Goal: Information Seeking & Learning: Learn about a topic

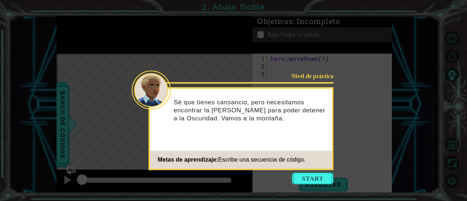
click at [341, 162] on icon at bounding box center [233, 100] width 467 height 201
click at [313, 181] on button "Start" at bounding box center [313, 178] width 42 height 12
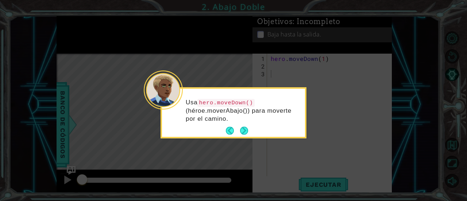
click at [235, 120] on p "Usa hero.moveDown() (héroe.moverAbajo()) para moverte por el camino." at bounding box center [243, 110] width 114 height 24
click at [241, 126] on button "Next" at bounding box center [243, 130] width 11 height 11
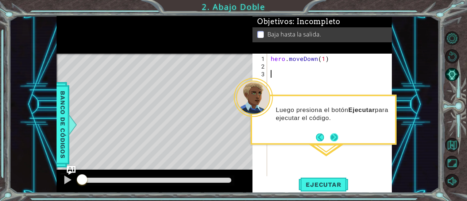
click at [335, 136] on button "Next" at bounding box center [333, 136] width 13 height 13
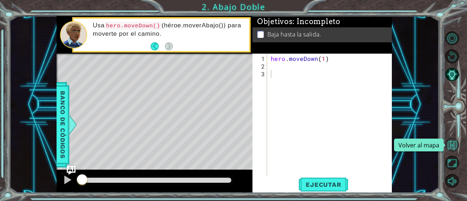
click at [449, 148] on button "Volver al mapa" at bounding box center [452, 145] width 14 height 14
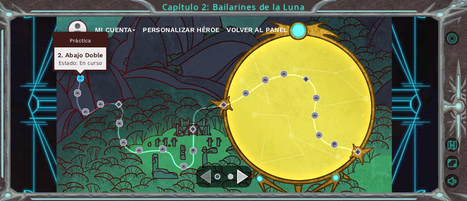
click at [78, 71] on div "Práctica 2. Abajo Doble Estado: En curso" at bounding box center [79, 52] width 55 height 40
click at [81, 78] on img at bounding box center [80, 78] width 7 height 7
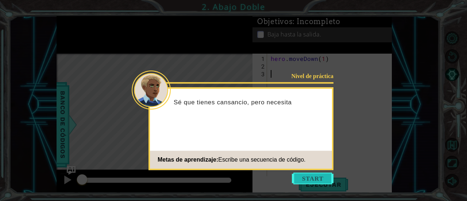
click at [305, 176] on button "Start" at bounding box center [313, 178] width 42 height 12
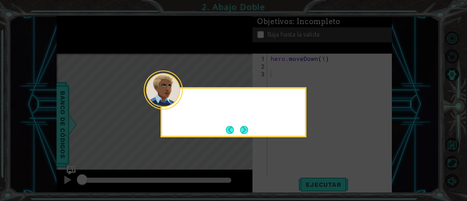
click at [305, 176] on icon at bounding box center [233, 100] width 467 height 201
click at [241, 131] on button "Next" at bounding box center [244, 130] width 12 height 12
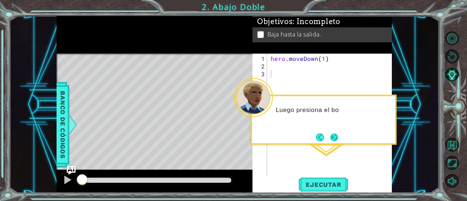
click at [332, 141] on button "Next" at bounding box center [333, 136] width 13 height 13
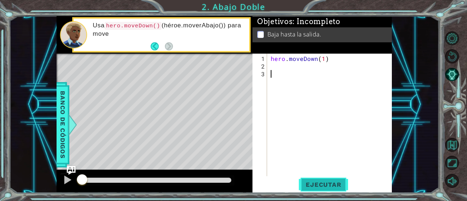
click at [320, 186] on span "Ejecutar" at bounding box center [323, 184] width 50 height 7
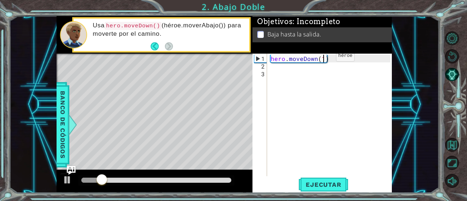
click at [323, 59] on div "hero . moveDown ( 1 )" at bounding box center [331, 124] width 125 height 138
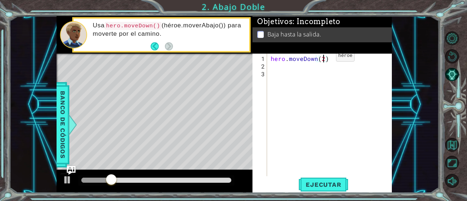
scroll to position [0, 3]
type textarea "hero.moveDown(2)"
click at [322, 186] on span "Ejecutar" at bounding box center [323, 184] width 50 height 7
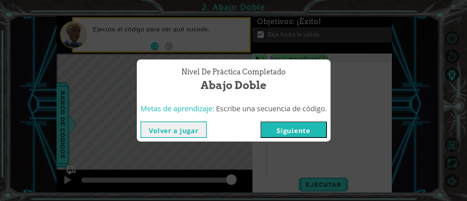
click at [189, 127] on button "Volver a jugar" at bounding box center [173, 129] width 66 height 16
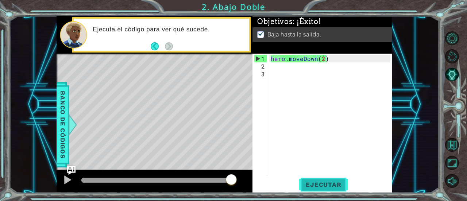
click at [309, 188] on span "Ejecutar" at bounding box center [323, 184] width 50 height 7
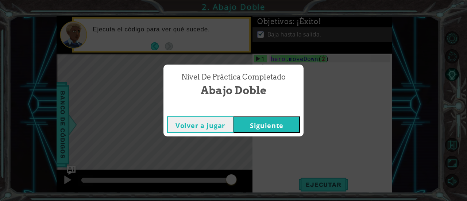
click at [284, 124] on button "Siguiente" at bounding box center [266, 124] width 66 height 16
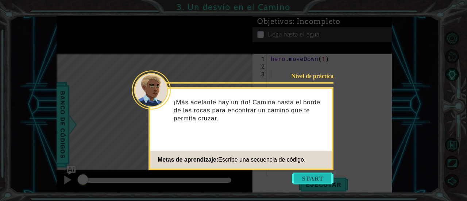
click at [306, 178] on button "Start" at bounding box center [313, 178] width 42 height 12
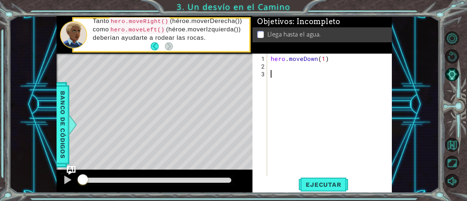
click at [274, 66] on div "hero . moveDown ( 1 )" at bounding box center [331, 124] width 125 height 138
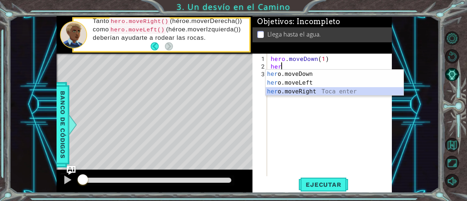
click at [296, 91] on div "her o.moveDown Toca enter her o.moveLeft Toca enter her o.moveRight Toca enter" at bounding box center [334, 92] width 138 height 44
type textarea "hero.moveRight(1)"
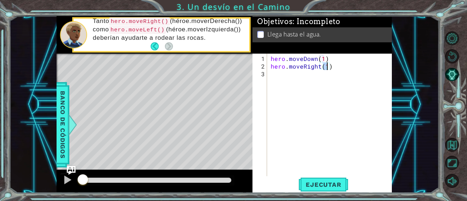
click at [297, 75] on div "hero . moveDown ( 1 ) hero . moveRight ( 1 )" at bounding box center [331, 124] width 125 height 138
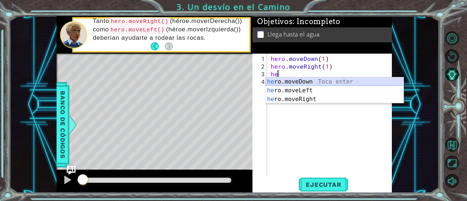
click at [299, 80] on div "he ro.moveDown Toca enter he ro.moveLeft Toca enter he ro.moveRight Toca enter" at bounding box center [334, 99] width 138 height 44
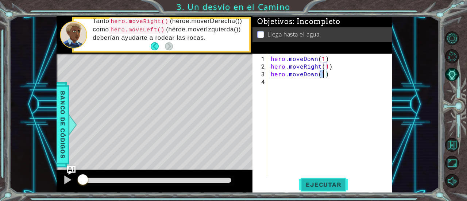
type textarea "hero.moveDown(1)"
click at [322, 185] on span "Ejecutar" at bounding box center [323, 184] width 50 height 7
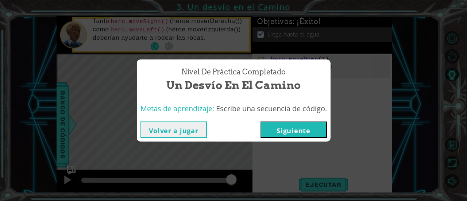
click at [162, 132] on button "Volver a jugar" at bounding box center [173, 129] width 66 height 16
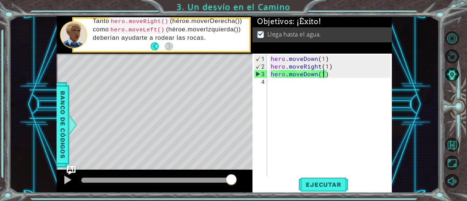
click at [383, 89] on div "hero . moveDown ( 1 ) hero . moveRight ( 1 ) hero . moveDown ( 1 )" at bounding box center [331, 124] width 125 height 138
click at [317, 183] on span "Ejecutar" at bounding box center [323, 184] width 50 height 7
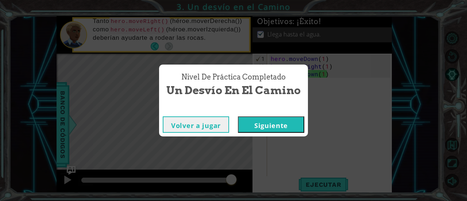
click at [263, 122] on button "Siguiente" at bounding box center [271, 124] width 66 height 16
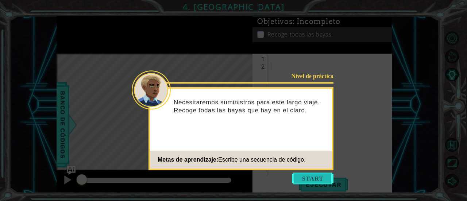
click at [320, 177] on button "Start" at bounding box center [313, 178] width 42 height 12
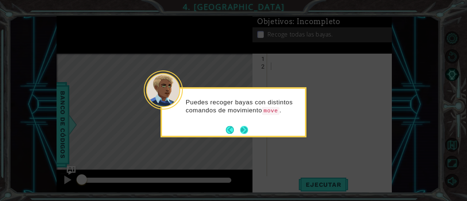
click at [245, 131] on button "Next" at bounding box center [244, 130] width 8 height 8
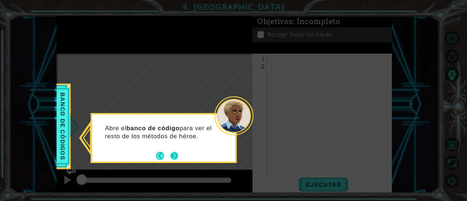
click at [174, 153] on button "Next" at bounding box center [173, 155] width 9 height 9
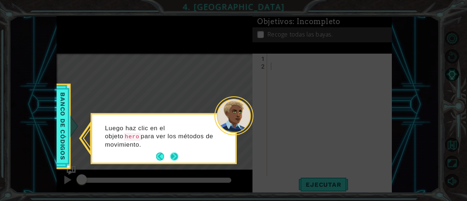
click at [173, 155] on button "Next" at bounding box center [174, 157] width 10 height 10
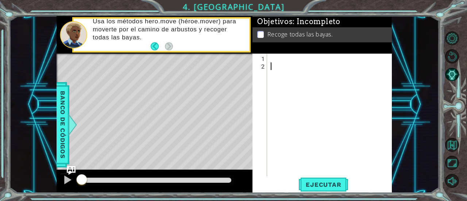
click at [308, 72] on div at bounding box center [331, 124] width 125 height 138
click at [290, 56] on div at bounding box center [331, 124] width 125 height 138
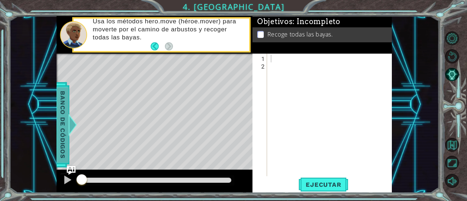
click at [58, 104] on span "Banco de códigos" at bounding box center [63, 124] width 12 height 75
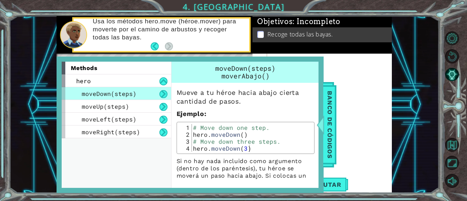
click at [362, 86] on div at bounding box center [331, 124] width 125 height 138
click at [323, 107] on div "Banco de códigos" at bounding box center [329, 124] width 13 height 85
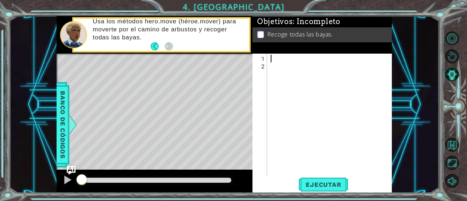
click at [281, 59] on div at bounding box center [331, 124] width 125 height 138
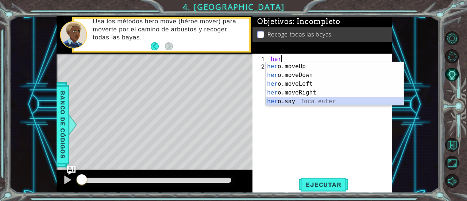
click at [280, 102] on div "her o.moveUp Toca enter her o.moveDown Toca enter her o.moveLeft Toca enter her…" at bounding box center [334, 92] width 138 height 61
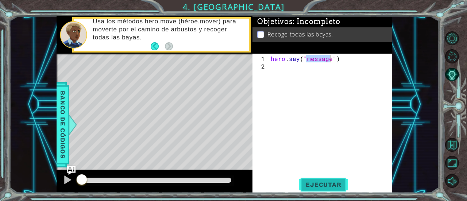
click at [317, 183] on span "Ejecutar" at bounding box center [323, 184] width 50 height 7
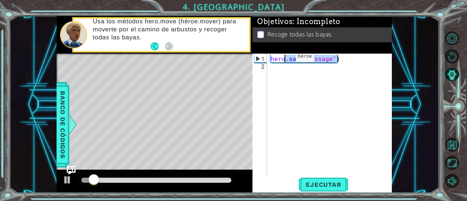
drag, startPoint x: 339, startPoint y: 61, endPoint x: 278, endPoint y: 59, distance: 61.3
click at [278, 59] on div "hero . say ( "message" )" at bounding box center [331, 124] width 125 height 138
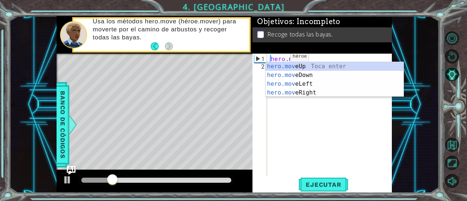
scroll to position [0, 1]
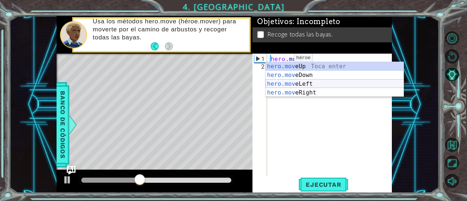
click at [297, 85] on div "hero.mov eUp Toca enter hero.mov eDown Toca enter hero.mov eLeft Toca enter her…" at bounding box center [334, 88] width 138 height 52
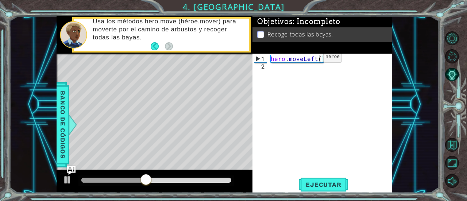
type textarea "hero.moveLeft(2)"
type textarea "g"
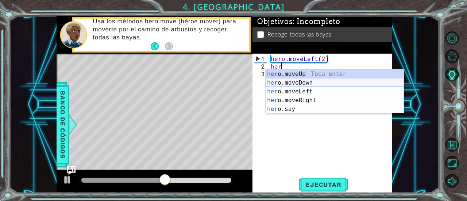
click at [300, 83] on div "her o.moveUp Toca enter her o.moveDown Toca enter her o.moveLeft Toca enter her…" at bounding box center [334, 100] width 138 height 61
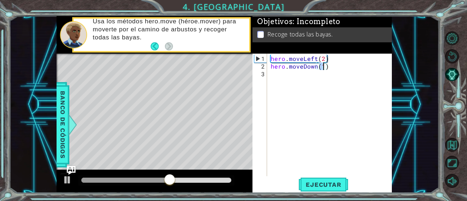
type textarea "hero.moveDown(2)"
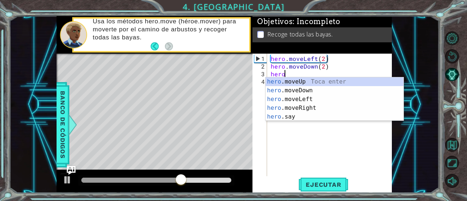
scroll to position [0, 0]
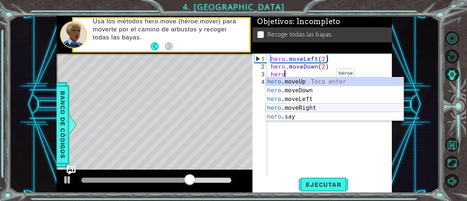
click at [296, 108] on div "hero .moveUp Toca enter hero .moveDown Toca enter hero .moveLeft Toca enter her…" at bounding box center [334, 107] width 138 height 61
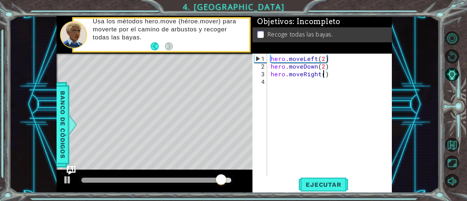
type textarea "hero.moveRight(2)"
click at [306, 87] on div "hero . moveLeft ( 2 ) hero . moveDown ( 2 ) hero . moveRight ( 2 )" at bounding box center [331, 124] width 125 height 138
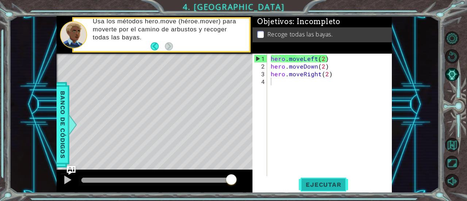
click at [316, 183] on span "Ejecutar" at bounding box center [323, 184] width 50 height 7
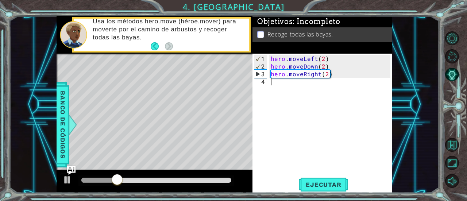
click at [272, 82] on div "hero . moveLeft ( 2 ) hero . moveDown ( 2 ) hero . moveRight ( 2 )" at bounding box center [331, 124] width 125 height 138
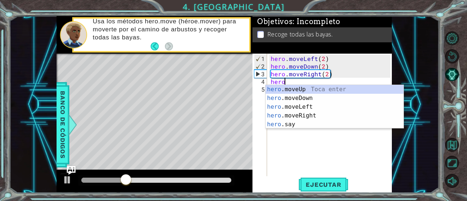
scroll to position [0, 0]
click at [289, 88] on div "hero .moveUp Toca enter hero .moveDown Toca enter hero .moveLeft Toca enter her…" at bounding box center [334, 115] width 138 height 61
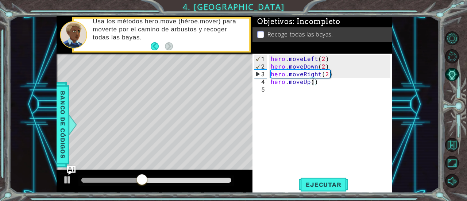
scroll to position [0, 3]
type textarea "hero.moveUp(2)"
click at [309, 180] on button "Ejecutar" at bounding box center [323, 185] width 50 height 14
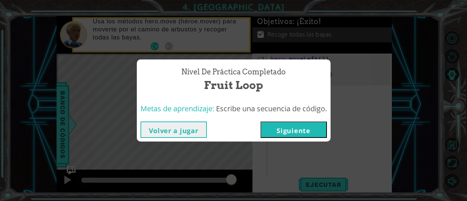
click at [280, 126] on button "Siguiente" at bounding box center [293, 129] width 66 height 16
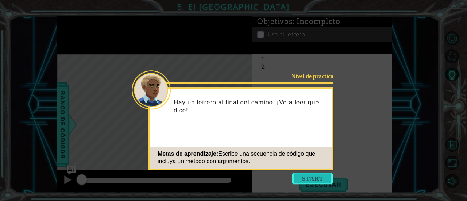
click at [315, 178] on button "Start" at bounding box center [313, 178] width 42 height 12
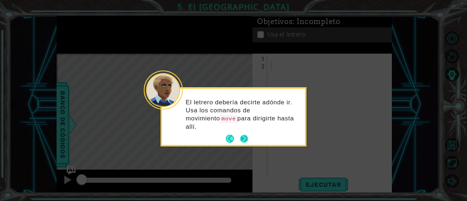
click at [248, 135] on button "Next" at bounding box center [243, 139] width 8 height 8
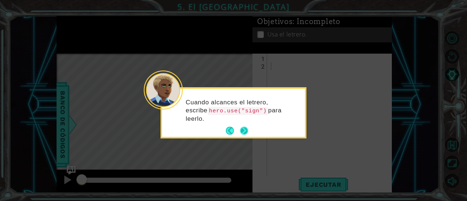
click at [242, 128] on button "Next" at bounding box center [243, 130] width 9 height 9
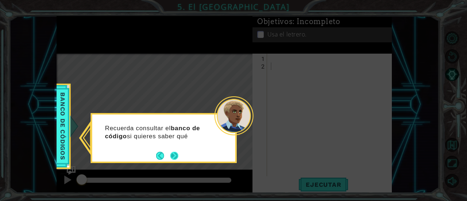
click at [176, 153] on button "Next" at bounding box center [174, 156] width 10 height 10
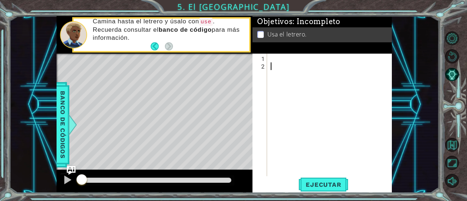
click at [272, 59] on div at bounding box center [331, 124] width 125 height 138
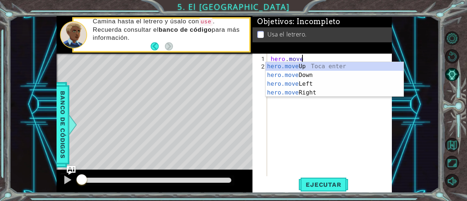
scroll to position [0, 1]
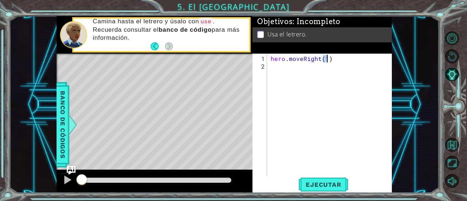
type textarea "hero.moveRight(1)"
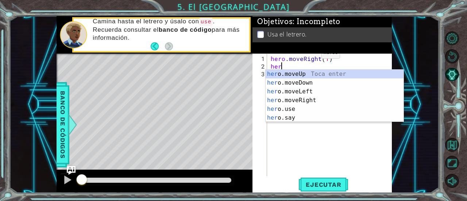
type textarea "hero.moveUp(1)"
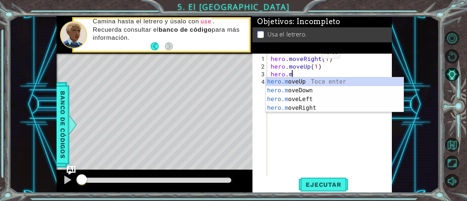
scroll to position [0, 1]
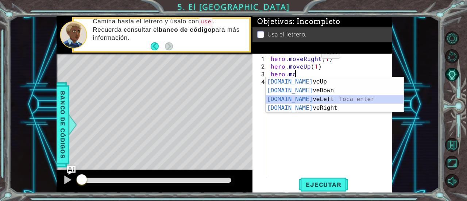
type textarea "hero.moveLeft(1)"
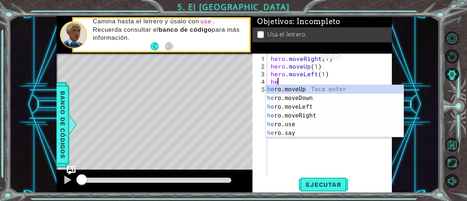
scroll to position [0, 0]
type textarea "hero.moveUp(1)"
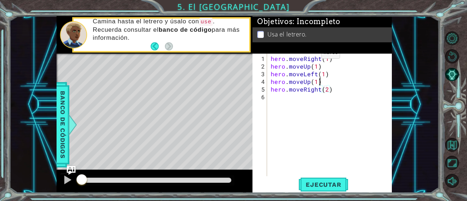
scroll to position [0, 3]
type textarea "hero.moveRight(2)"
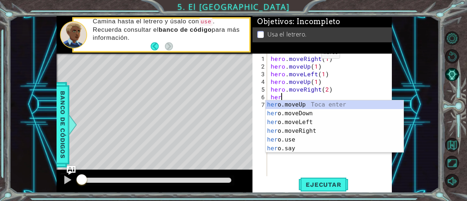
scroll to position [0, 0]
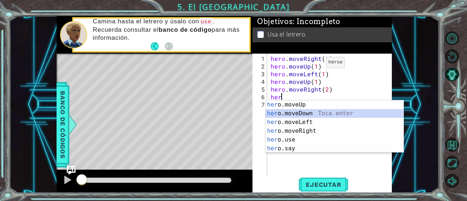
type textarea "hero.moveDown(1)"
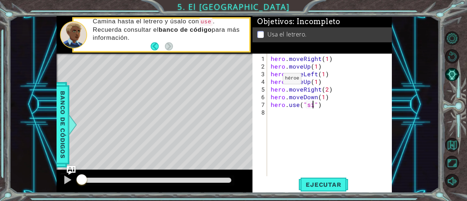
scroll to position [0, 3]
type textarea "hero.use("sign")"
click at [367, 180] on div "Ejecutar" at bounding box center [323, 185] width 139 height 14
click at [334, 187] on span "Ejecutar" at bounding box center [323, 184] width 50 height 7
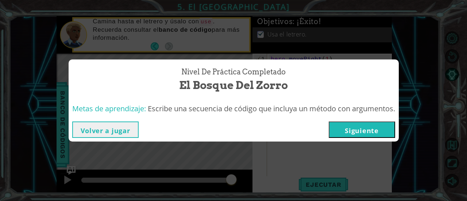
click at [102, 130] on button "Volver a jugar" at bounding box center [105, 129] width 66 height 16
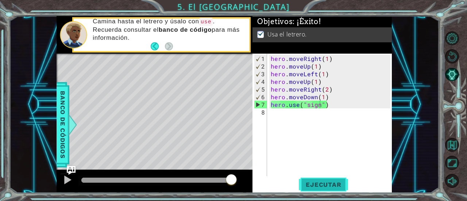
click at [318, 180] on button "Ejecutar" at bounding box center [323, 185] width 50 height 14
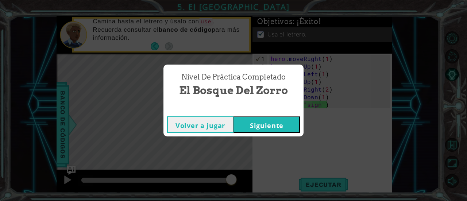
click at [282, 123] on button "Siguiente" at bounding box center [266, 124] width 66 height 16
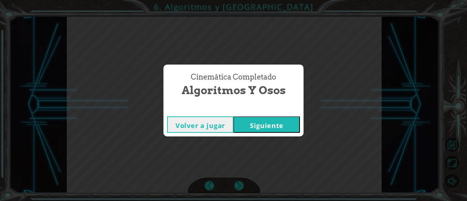
click at [266, 116] on button "Siguiente" at bounding box center [266, 124] width 66 height 16
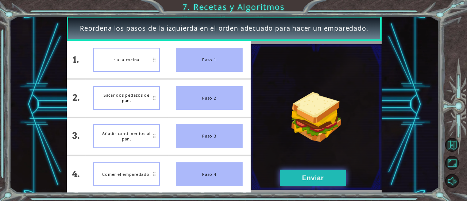
click at [329, 179] on button "Enviar" at bounding box center [313, 177] width 66 height 16
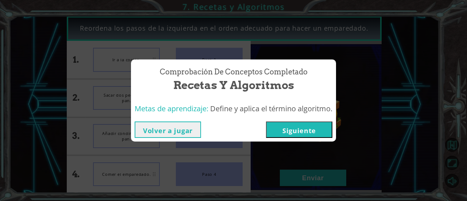
click at [291, 134] on button "Siguiente" at bounding box center [299, 129] width 66 height 16
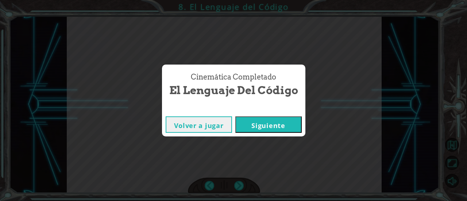
click at [274, 127] on button "Siguiente" at bounding box center [268, 124] width 66 height 16
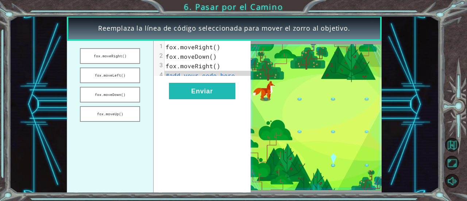
click at [216, 48] on span "fox.moveRight()" at bounding box center [192, 47] width 55 height 8
click at [213, 46] on span "fox.moveRight()" at bounding box center [192, 47] width 55 height 8
drag, startPoint x: 124, startPoint y: 93, endPoint x: 204, endPoint y: 78, distance: 81.3
click at [204, 78] on div "fox.moveRight() fox.moveLeft() fox.moveDown() fox.moveUp() xxxxxxxxxx 4 1 fox.m…" at bounding box center [159, 117] width 184 height 152
click at [114, 98] on button "fox.moveDown()" at bounding box center [110, 95] width 60 height 16
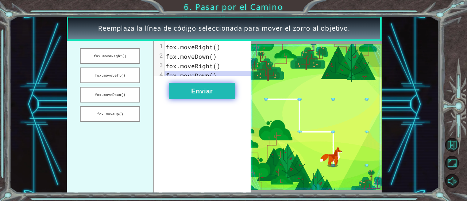
click at [191, 97] on button "Enviar" at bounding box center [202, 91] width 66 height 16
click at [193, 0] on div "Reemplaza la línea de código seleccionada para mover el zorro al objetivo. fox.…" at bounding box center [233, 0] width 467 height 0
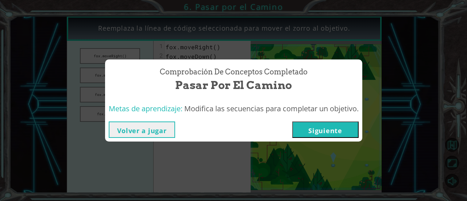
click at [337, 129] on button "Siguiente" at bounding box center [325, 129] width 66 height 16
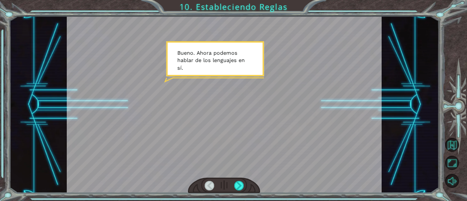
click at [238, 180] on div at bounding box center [224, 186] width 72 height 16
click at [238, 183] on div at bounding box center [238, 185] width 9 height 9
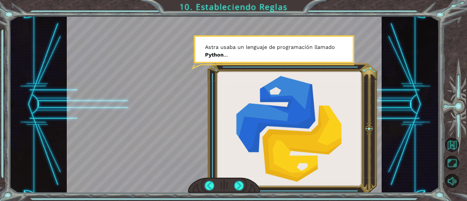
drag, startPoint x: 238, startPoint y: 184, endPoint x: 200, endPoint y: 105, distance: 87.4
click at [200, 105] on div at bounding box center [224, 104] width 315 height 177
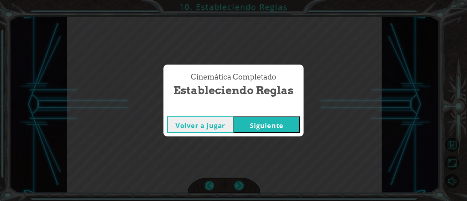
click at [267, 116] on div "Volver a jugar Siguiente" at bounding box center [233, 125] width 140 height 24
click at [273, 129] on button "Siguiente" at bounding box center [266, 124] width 66 height 16
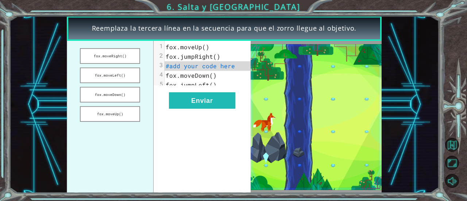
drag, startPoint x: 305, startPoint y: 52, endPoint x: 291, endPoint y: 61, distance: 16.8
click at [291, 61] on img at bounding box center [315, 117] width 131 height 146
drag, startPoint x: 104, startPoint y: 93, endPoint x: 184, endPoint y: 89, distance: 79.5
click at [184, 89] on div "fox.moveRight() fox.moveLeft() fox.moveDown() fox.moveUp() xxxxxxxxxx 5 1 fox.m…" at bounding box center [159, 117] width 184 height 152
click at [117, 94] on button "fox.moveDown()" at bounding box center [110, 95] width 60 height 16
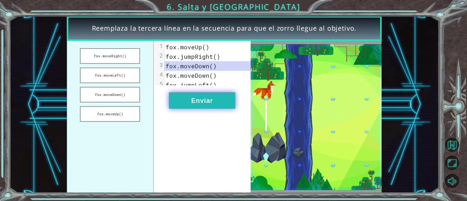
click at [182, 108] on button "Enviar" at bounding box center [202, 100] width 66 height 16
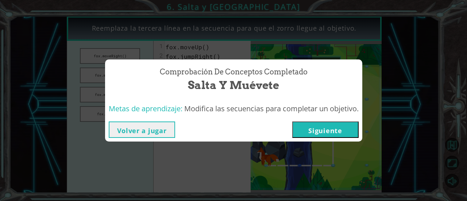
click at [139, 131] on button "Volver a jugar" at bounding box center [142, 129] width 66 height 16
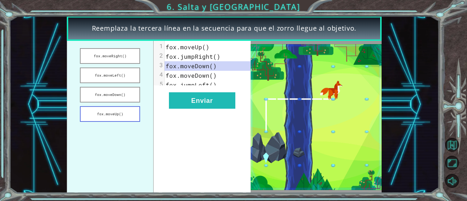
click at [122, 110] on button "fox.moveUp()" at bounding box center [110, 114] width 60 height 16
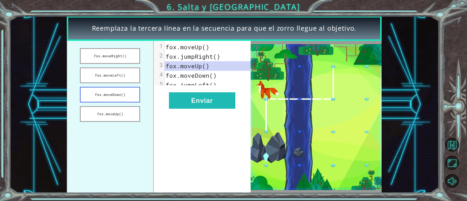
click at [114, 91] on button "fox.moveDown()" at bounding box center [110, 95] width 60 height 16
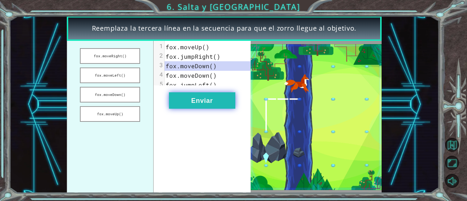
click at [199, 109] on button "Enviar" at bounding box center [202, 100] width 66 height 16
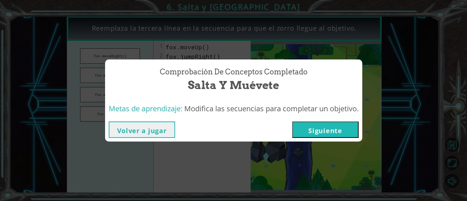
click at [324, 130] on button "Siguiente" at bounding box center [325, 129] width 66 height 16
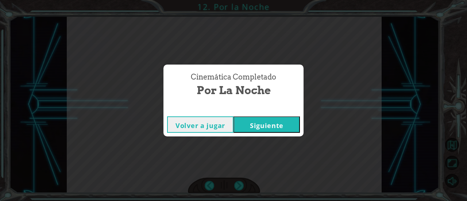
click at [259, 122] on button "Siguiente" at bounding box center [266, 124] width 66 height 16
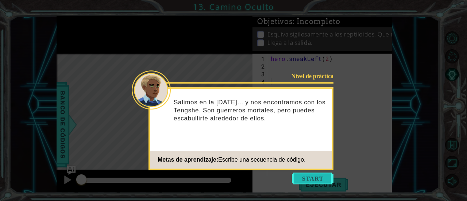
click at [314, 179] on button "Start" at bounding box center [313, 178] width 42 height 12
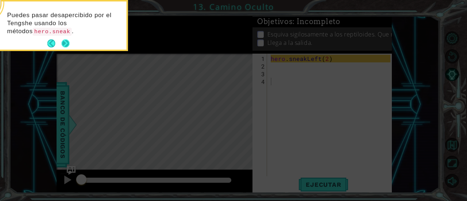
click at [66, 42] on button "Next" at bounding box center [65, 43] width 11 height 11
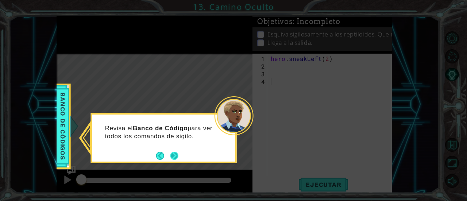
click at [172, 152] on button "Next" at bounding box center [174, 155] width 13 height 13
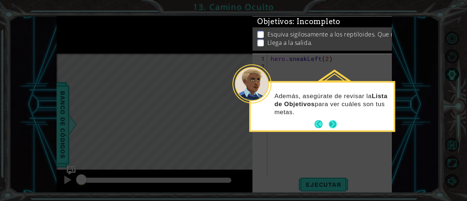
click at [333, 125] on button "Next" at bounding box center [332, 124] width 9 height 9
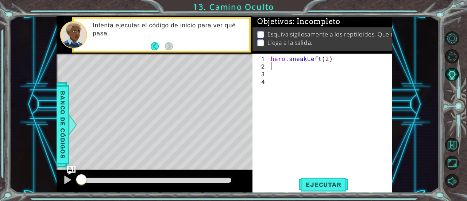
click at [275, 67] on div "hero . sneakLeft ( 2 )" at bounding box center [331, 124] width 125 height 138
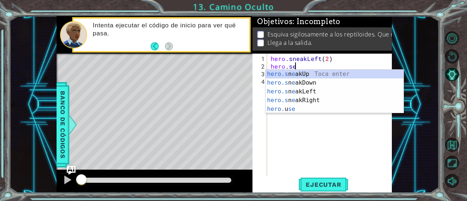
scroll to position [0, 1]
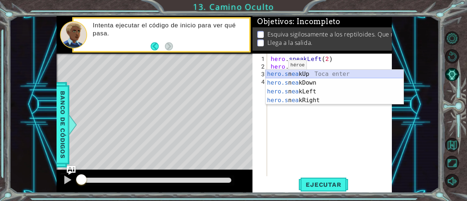
click at [284, 74] on div "hero.s n ea kUp Toca enter hero.s n ea kDown Toca enter hero.s n ea kLeft Toca …" at bounding box center [334, 96] width 138 height 52
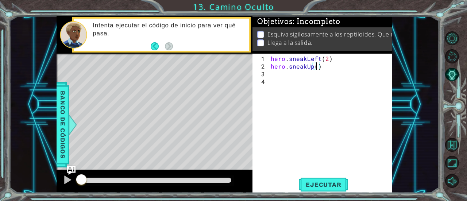
type textarea "hero.sneakUp(2)"
click at [272, 73] on div "hero . sneakLeft ( 2 ) hero . sneakUp ( 2 )" at bounding box center [331, 124] width 125 height 138
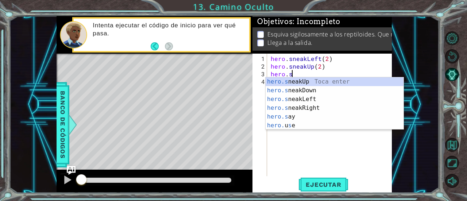
scroll to position [0, 1]
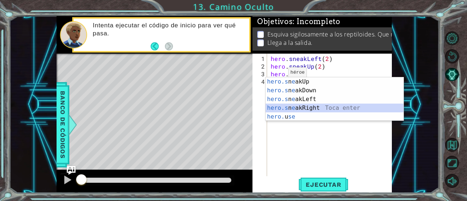
click at [286, 105] on div "hero.s n e akUp Toca enter hero.s n e akDown Toca enter hero.s n e akLeft Toca …" at bounding box center [334, 107] width 138 height 61
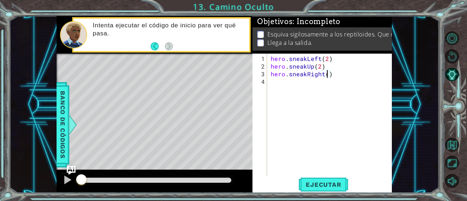
scroll to position [0, 4]
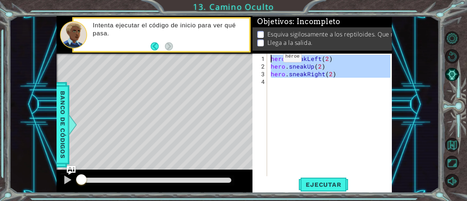
drag, startPoint x: 327, startPoint y: 91, endPoint x: 262, endPoint y: 56, distance: 73.3
click at [262, 56] on div "hero.sneakRight(2) 1 2 3 4 hero . sneakLeft ( 2 ) hero . sneakUp ( 2 ) hero . s…" at bounding box center [321, 115] width 138 height 122
type textarea "hero.sneakLeft(2) hero.sneakUp(2)"
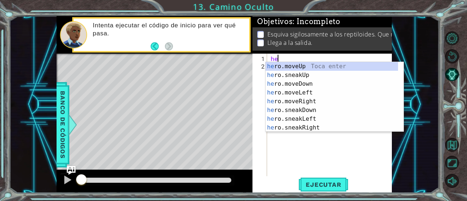
scroll to position [0, 0]
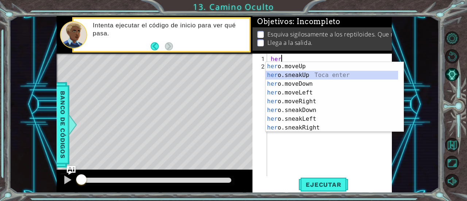
click at [287, 75] on div "her o.moveUp Toca enter her o.sneakUp Toca enter her o.moveDown Toca enter her …" at bounding box center [331, 105] width 133 height 87
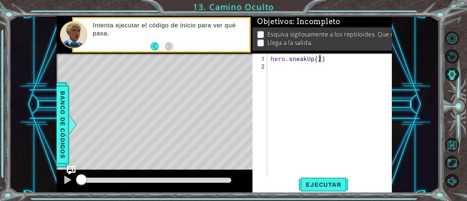
scroll to position [0, 3]
click at [304, 187] on span "Ejecutar" at bounding box center [323, 184] width 50 height 7
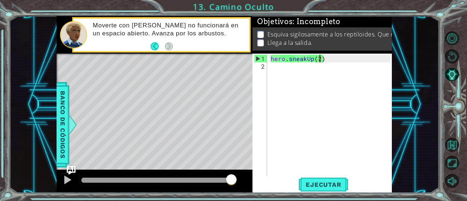
type textarea "hero.sneakUp()"
click at [246, 56] on div "1 ההההההההההההההההההההההההההההההההההההההההההההההההההההההההההההההההההההההההההההה…" at bounding box center [223, 104] width 335 height 177
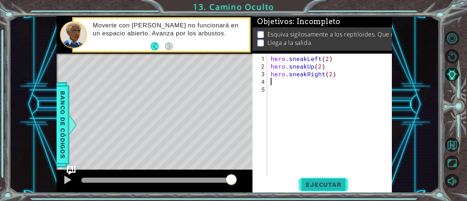
click at [323, 181] on span "Ejecutar" at bounding box center [323, 184] width 50 height 7
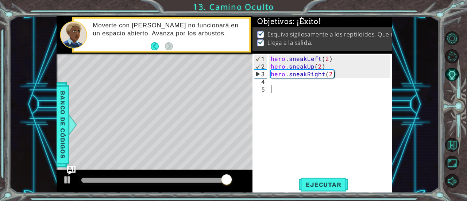
drag, startPoint x: 332, startPoint y: 6, endPoint x: 301, endPoint y: 100, distance: 99.2
click at [301, 100] on div "hero . sneakLeft ( 2 ) hero . sneakUp ( 2 ) hero . sneakRight ( 2 )" at bounding box center [331, 124] width 125 height 138
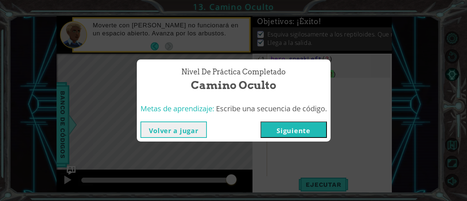
click at [163, 128] on button "Volver a jugar" at bounding box center [173, 129] width 66 height 16
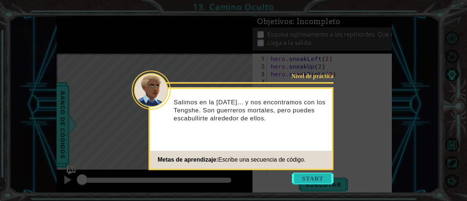
click at [308, 181] on button "Start" at bounding box center [313, 178] width 42 height 12
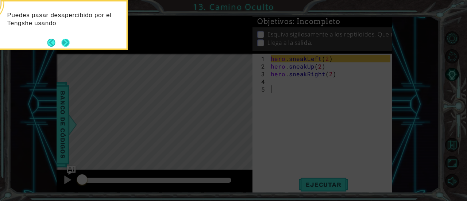
click at [65, 39] on button "Next" at bounding box center [65, 43] width 12 height 12
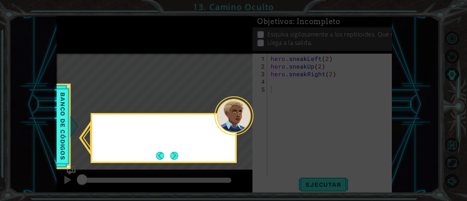
click at [65, 39] on icon at bounding box center [233, 100] width 467 height 201
click at [170, 156] on button "Next" at bounding box center [174, 155] width 9 height 9
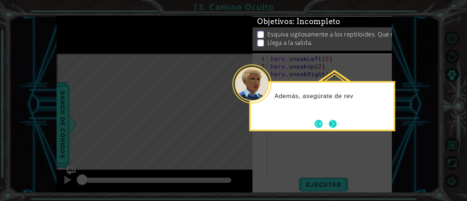
click at [332, 121] on button "Next" at bounding box center [332, 123] width 9 height 9
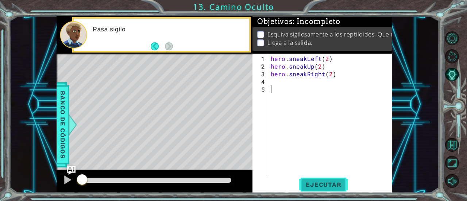
click at [329, 182] on span "Ejecutar" at bounding box center [323, 184] width 50 height 7
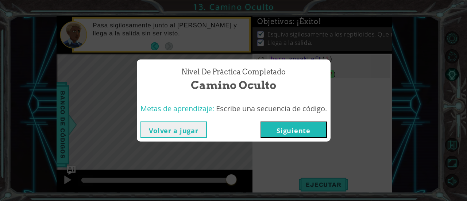
click at [291, 130] on button "Siguiente" at bounding box center [293, 129] width 66 height 16
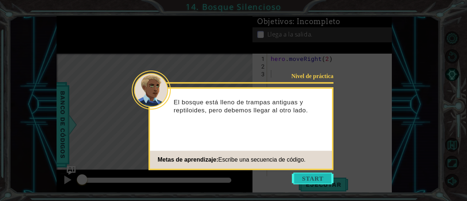
click at [314, 174] on button "Start" at bounding box center [313, 178] width 42 height 12
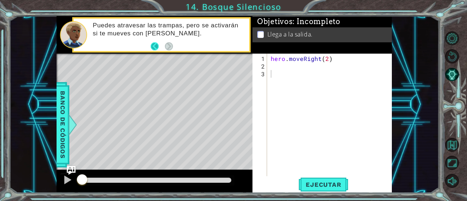
click at [151, 46] on button "Back" at bounding box center [158, 46] width 14 height 8
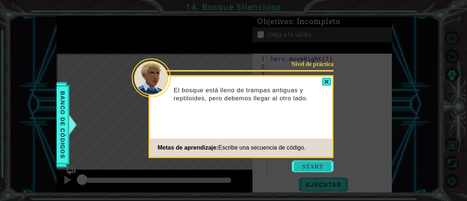
click at [322, 164] on button "Start" at bounding box center [313, 166] width 42 height 12
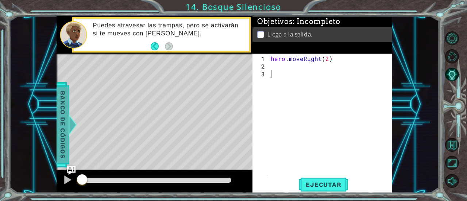
click at [65, 112] on span "Banco de códigos" at bounding box center [63, 124] width 12 height 75
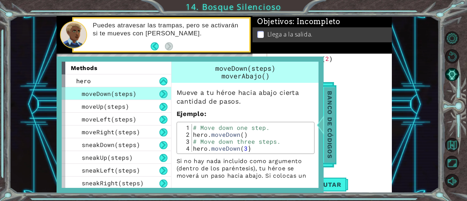
click at [324, 119] on span "Banco de códigos" at bounding box center [330, 124] width 12 height 75
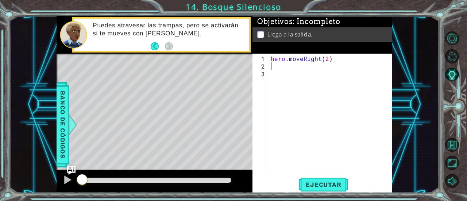
click at [284, 67] on div "hero . moveRight ( 2 )" at bounding box center [331, 124] width 125 height 138
click at [312, 181] on span "Ejecutar" at bounding box center [323, 184] width 50 height 7
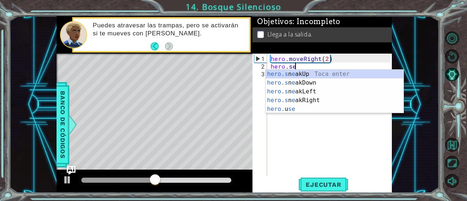
scroll to position [0, 1]
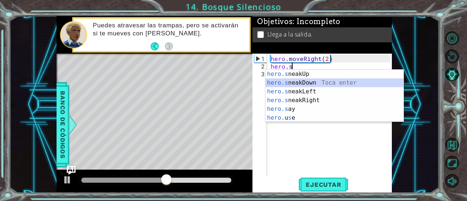
type textarea "hero.sneakDown(1)"
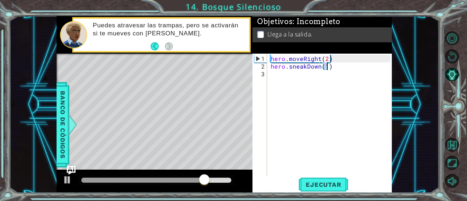
click at [283, 80] on div "hero . moveRight ( 2 ) hero . sneakDown ( 1 )" at bounding box center [331, 124] width 125 height 138
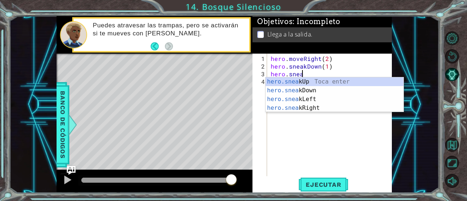
scroll to position [0, 1]
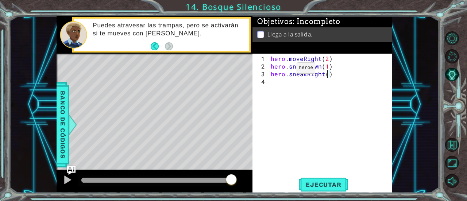
type textarea "hero.sneakRight(2)"
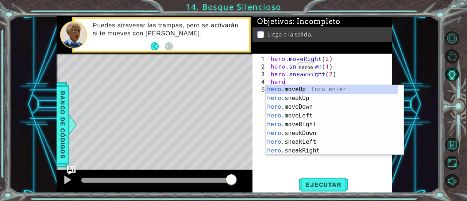
scroll to position [0, 1]
click at [305, 99] on div "hero. moveUp Toca enter hero. sneakUp Toca enter hero. moveDown Toca enter hero…" at bounding box center [331, 128] width 133 height 87
type textarea "hero.sneakUp(1)"
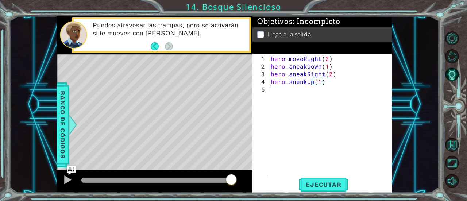
click at [284, 93] on div "hero . moveRight ( 2 ) hero . sneakDown ( 1 ) hero . sneakRight ( 2 ) hero . sn…" at bounding box center [331, 124] width 125 height 138
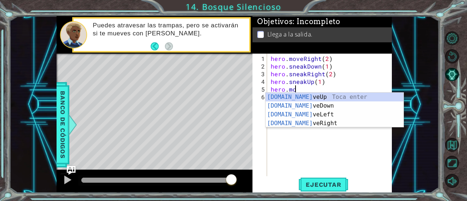
scroll to position [0, 1]
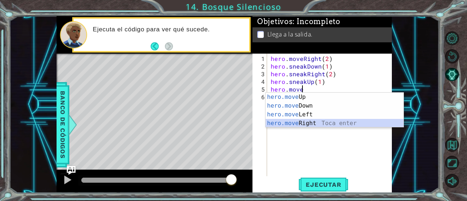
click at [298, 121] on div "hero.move Up Toca enter hero.move Down Toca enter hero.move Left Toca enter her…" at bounding box center [334, 119] width 138 height 52
type textarea "hero.moveRight(1)"
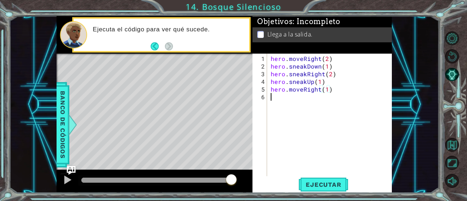
click at [300, 163] on div "hero . moveRight ( 2 ) hero . sneakDown ( 1 ) hero . sneakRight ( 2 ) hero . sn…" at bounding box center [331, 124] width 125 height 138
click at [324, 180] on button "Ejecutar" at bounding box center [323, 185] width 50 height 14
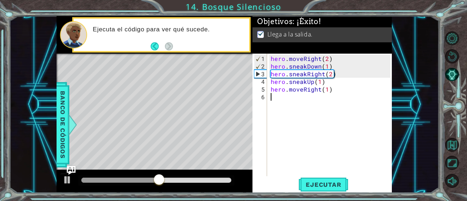
click at [339, 86] on div "hero . moveRight ( 2 ) hero . sneakDown ( 1 ) hero . sneakRight ( 2 ) hero . sn…" at bounding box center [331, 124] width 125 height 138
type textarea "hero.moveRight(1)"
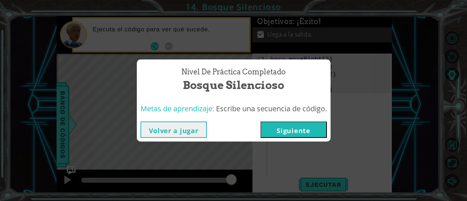
click at [280, 137] on button "Siguiente" at bounding box center [293, 129] width 66 height 16
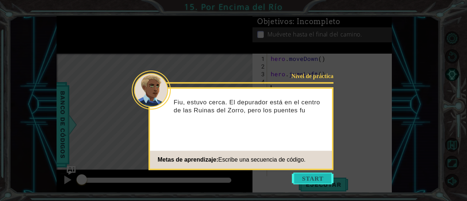
click at [308, 174] on button "Start" at bounding box center [313, 178] width 42 height 12
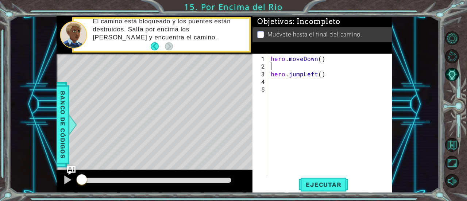
click at [287, 68] on div "hero . moveDown ( ) hero . jumpLeft ( )" at bounding box center [331, 124] width 125 height 138
type textarea "hero.moveDown()"
click at [320, 60] on div "hero . moveDown ( ) hero . jumpLeft ( )" at bounding box center [331, 124] width 125 height 138
click at [291, 78] on div "hero . moveDown ( ) hero . jumpLeft ( )" at bounding box center [331, 124] width 125 height 138
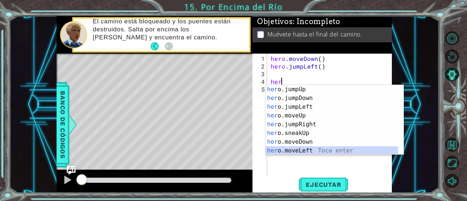
click at [291, 150] on div "her o.jumpUp Toca enter her o.jumpDown Toca enter her o.jumpLeft Toca enter her…" at bounding box center [331, 128] width 133 height 87
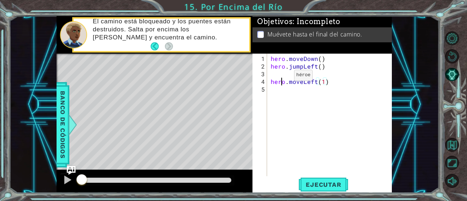
click at [281, 78] on div "hero . moveDown ( ) hero . jumpLeft ( ) hero . moveLeft ( 1 )" at bounding box center [331, 124] width 125 height 138
click at [277, 77] on div "hero . moveDown ( ) hero . jumpLeft ( ) hero . moveLeft ( 1 )" at bounding box center [331, 124] width 125 height 138
click at [266, 70] on div "1 2 3 4 5" at bounding box center [260, 115] width 13 height 122
type textarea "hero.moveLeft(1)"
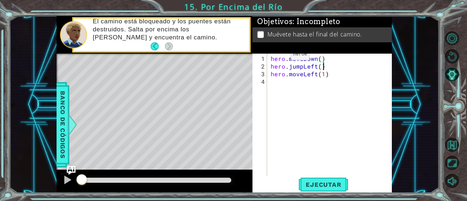
type textarea "hero.moveLeft(1)"
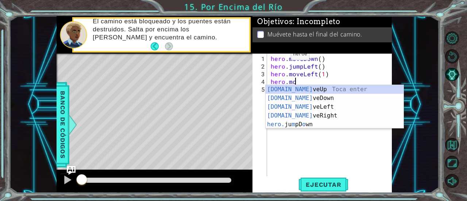
scroll to position [0, 1]
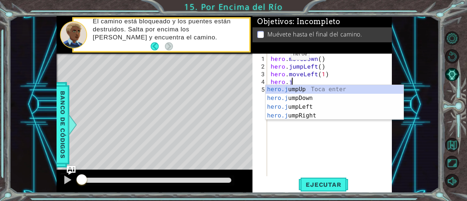
type textarea "hero.jum"
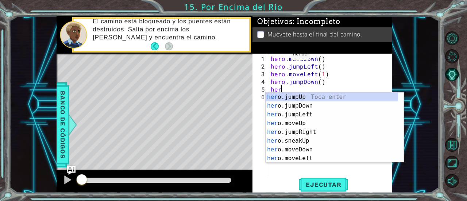
scroll to position [0, 0]
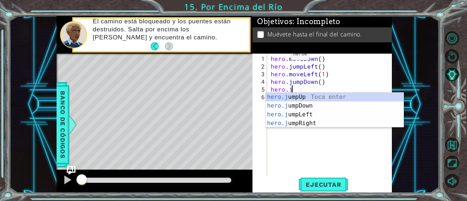
type textarea "hero.jum"
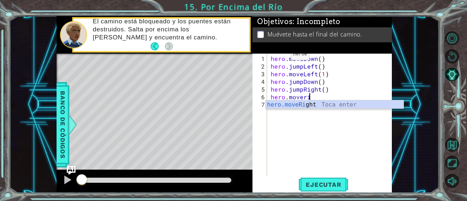
scroll to position [0, 2]
type textarea "hero.moveRight(1)"
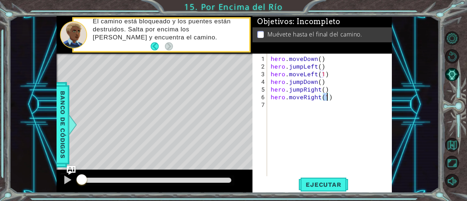
click at [339, 136] on div "hero . moveDown ( ) hero . jumpLeft ( ) hero . moveLeft ( 1 ) hero . jumpDown (…" at bounding box center [331, 124] width 125 height 138
click at [326, 181] on span "Ejecutar" at bounding box center [323, 184] width 50 height 7
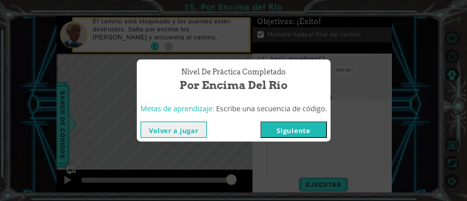
click at [182, 132] on button "Volver a jugar" at bounding box center [173, 129] width 66 height 16
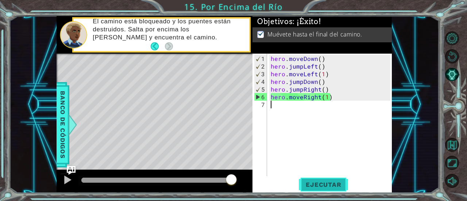
click at [331, 185] on span "Ejecutar" at bounding box center [323, 184] width 50 height 7
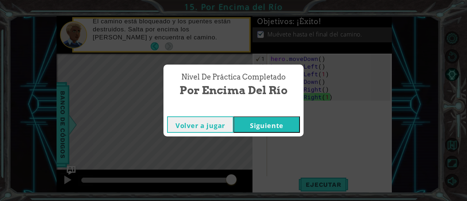
click at [262, 129] on button "Siguiente" at bounding box center [266, 124] width 66 height 16
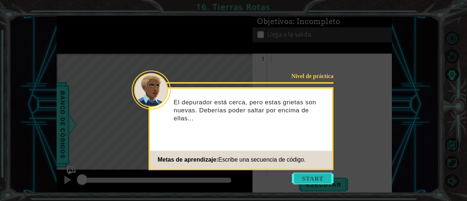
click at [321, 174] on button "Start" at bounding box center [313, 178] width 42 height 12
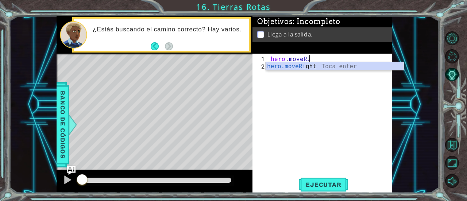
scroll to position [0, 2]
type textarea "hero.moveRight(1)"
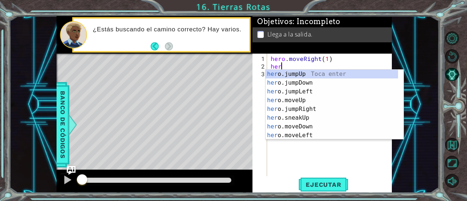
scroll to position [0, 0]
type textarea "hero"
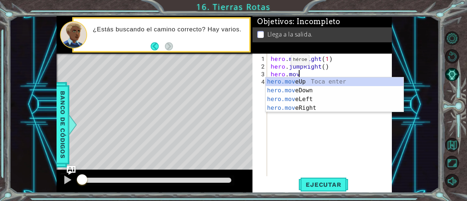
scroll to position [0, 1]
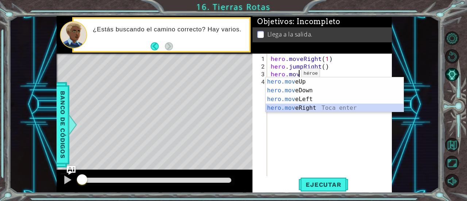
click at [307, 105] on div "hero.mov eUp Toca enter hero.mov eDown Toca enter hero.mov eLeft Toca enter her…" at bounding box center [334, 103] width 138 height 52
type textarea "hero.moveRight(1)"
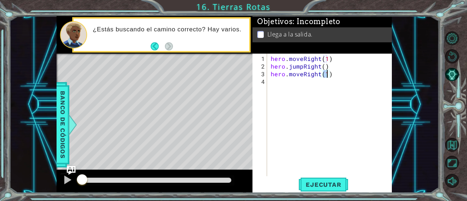
click at [292, 84] on div "hero . moveRight ( 1 ) hero . jumpRight ( ) hero . moveRight ( 1 )" at bounding box center [331, 124] width 125 height 138
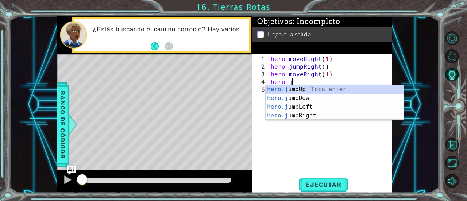
scroll to position [0, 1]
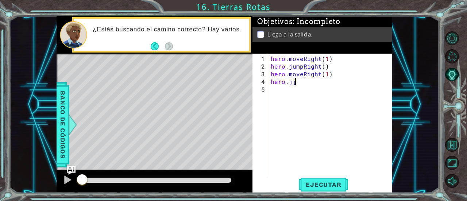
type textarea "hero.j"
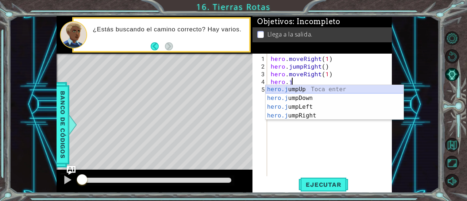
click at [292, 90] on div "hero.j umpUp Toca enter hero.j umpDown Toca enter hero.j umpLeft Toca enter her…" at bounding box center [334, 111] width 138 height 52
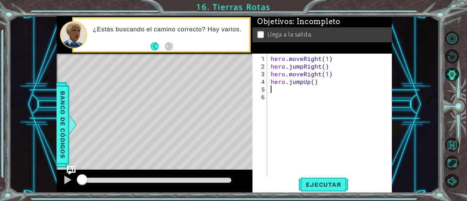
scroll to position [0, 0]
click at [290, 91] on div "hero . moveRight ( 1 ) hero . jumpRight ( ) hero . moveRight ( 1 ) hero . jumpU…" at bounding box center [331, 124] width 125 height 138
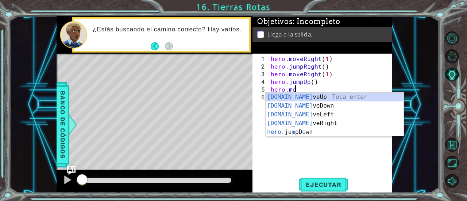
scroll to position [0, 1]
type textarea "hero.moveUp(1)"
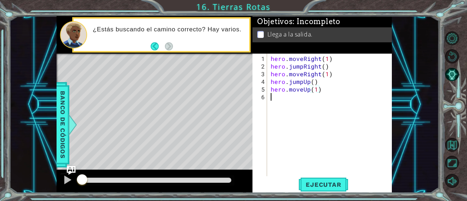
click at [321, 135] on div "hero . moveRight ( 1 ) hero . jumpRight ( ) hero . moveRight ( 1 ) hero . jumpU…" at bounding box center [331, 124] width 125 height 138
click at [324, 183] on span "Ejecutar" at bounding box center [323, 184] width 50 height 7
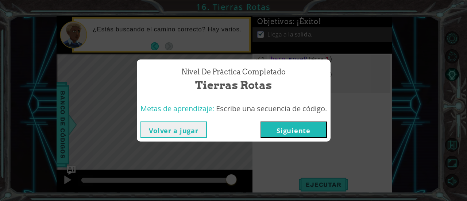
click at [167, 131] on button "Volver a jugar" at bounding box center [173, 129] width 66 height 16
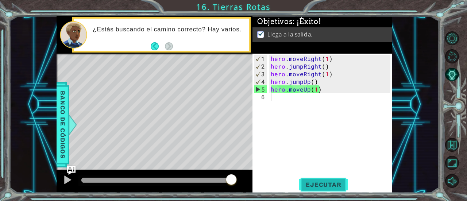
click at [317, 181] on span "Ejecutar" at bounding box center [323, 184] width 50 height 7
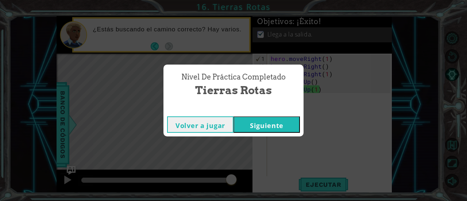
click at [242, 119] on button "Siguiente" at bounding box center [266, 124] width 66 height 16
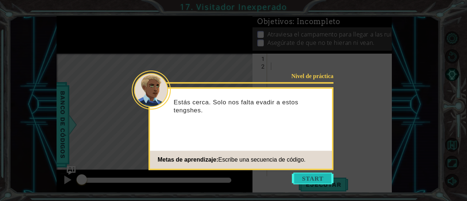
click at [309, 180] on button "Start" at bounding box center [313, 178] width 42 height 12
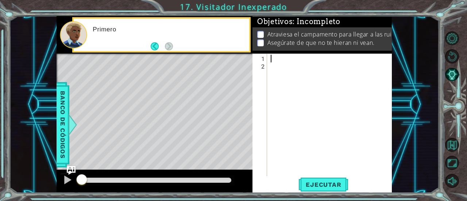
click at [277, 61] on div at bounding box center [331, 124] width 125 height 138
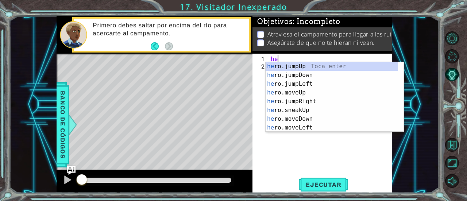
scroll to position [0, 0]
type textarea "hero"
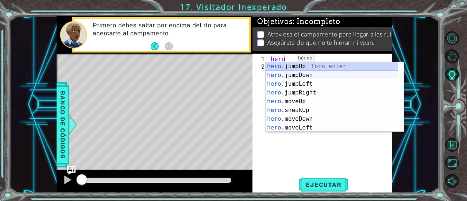
click at [300, 75] on div "hero .jumpUp Toca enter hero .jumpDown Toca enter hero .jumpLeft Toca enter her…" at bounding box center [331, 105] width 133 height 87
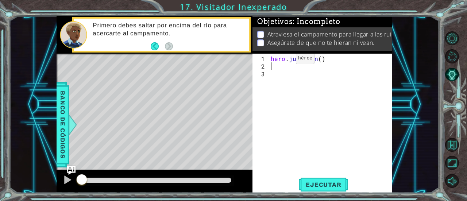
scroll to position [0, 0]
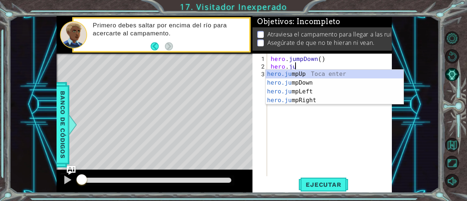
type textarea "hero.jum"
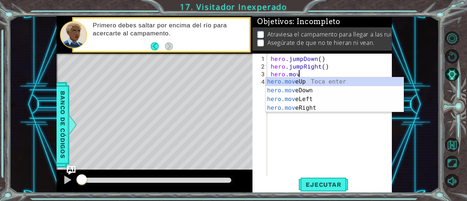
scroll to position [0, 1]
type textarea "hero.moveUp(1)"
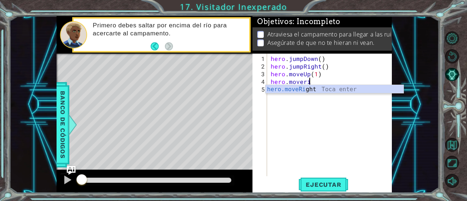
scroll to position [0, 2]
type textarea "hero.moveRight(1)"
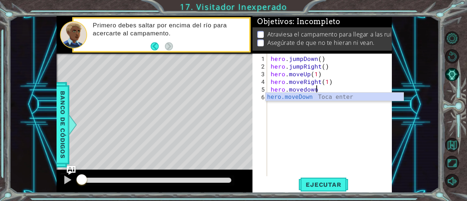
type textarea "hero.moveDown(1)"
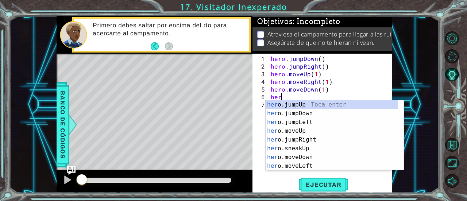
scroll to position [0, 0]
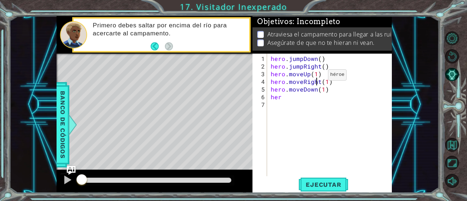
click at [315, 78] on div "hero . jumpDown ( ) hero . jumpRight ( ) hero . moveUp ( 1 ) hero . moveRight (…" at bounding box center [331, 124] width 125 height 138
click at [303, 81] on div "hero . jumpDown ( ) hero . jumpRight ( ) hero . moveUp ( 1 ) hero . moveRight (…" at bounding box center [331, 124] width 125 height 138
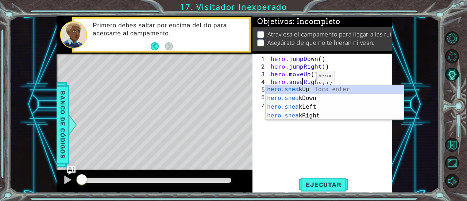
scroll to position [0, 2]
type textarea "hero.sneakRight(1)"
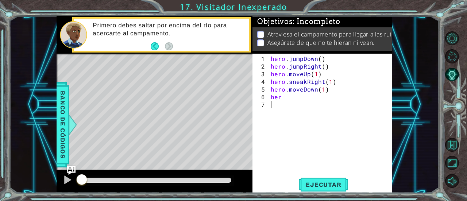
click at [326, 142] on div "hero . jumpDown ( ) hero . jumpRight ( ) hero . moveUp ( 1 ) hero . sneakRight …" at bounding box center [331, 124] width 125 height 138
click at [304, 89] on div "hero . jumpDown ( ) hero . jumpRight ( ) hero . moveUp ( 1 ) hero . sneakRight …" at bounding box center [331, 124] width 125 height 138
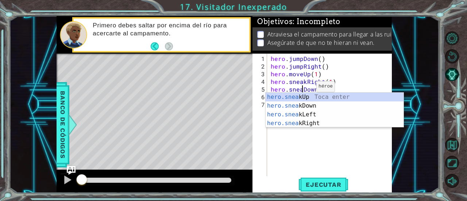
scroll to position [0, 2]
type textarea "hero.sneakDown(1)"
click at [346, 89] on div "hero . jumpDown ( ) hero . jumpRight ( ) hero . moveUp ( 1 ) hero . sneakRight …" at bounding box center [331, 124] width 125 height 138
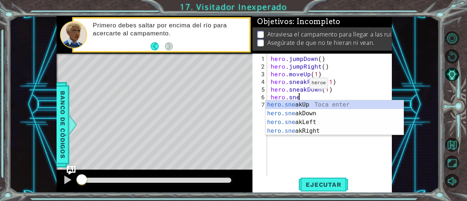
scroll to position [0, 1]
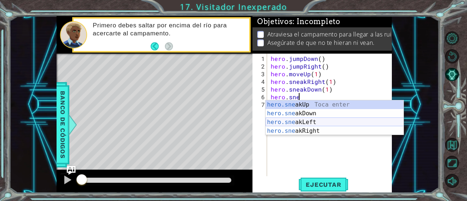
click at [311, 128] on div "hero.sne akUp Toca enter hero.sne akDown Toca enter hero.sne akLeft Toca enter …" at bounding box center [334, 126] width 138 height 52
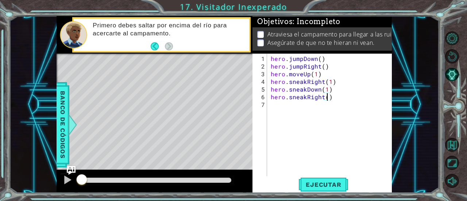
type textarea "hero.sneakRight(2)"
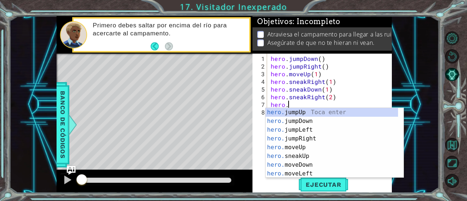
scroll to position [0, 1]
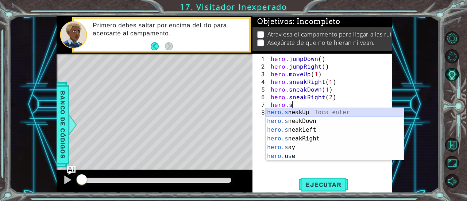
click at [303, 112] on div "hero.s neakUp Toca enter hero.s neakDown Toca enter hero.s neakLeft Toca enter …" at bounding box center [334, 143] width 138 height 70
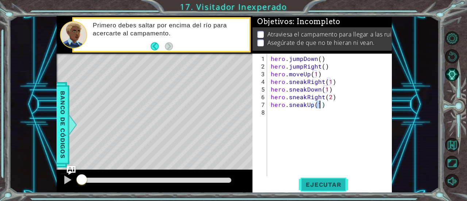
type textarea "hero.sneakUp(1)"
click at [325, 182] on span "Ejecutar" at bounding box center [323, 184] width 50 height 7
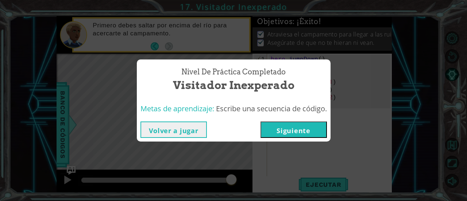
click at [162, 131] on button "Volver a jugar" at bounding box center [173, 129] width 66 height 16
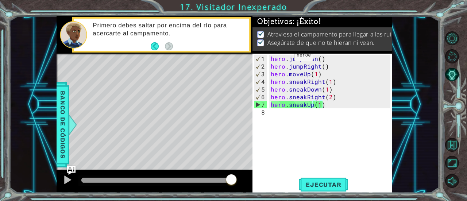
click at [340, 93] on div "hero . jumpDown ( ) hero . jumpRight ( ) hero . moveUp ( 1 ) hero . sneakRight …" at bounding box center [331, 124] width 125 height 138
type textarea "hero.sneakRight(2)"
click at [311, 185] on span "Ejecutar" at bounding box center [323, 184] width 50 height 7
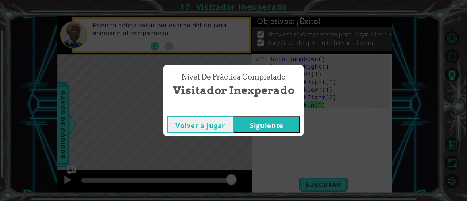
click at [268, 137] on div "Nivel de práctica Completado Visitador Inexperado Volver a jugar [GEOGRAPHIC_DA…" at bounding box center [233, 100] width 467 height 201
drag, startPoint x: 261, startPoint y: 129, endPoint x: 245, endPoint y: 130, distance: 15.7
click at [245, 130] on button "Siguiente" at bounding box center [266, 124] width 66 height 16
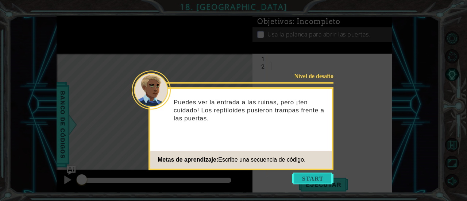
click at [316, 176] on button "Start" at bounding box center [313, 178] width 42 height 12
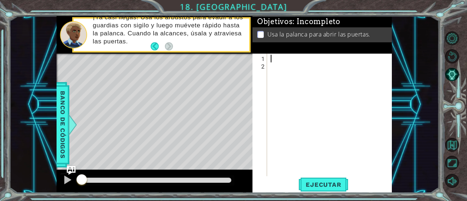
click at [273, 57] on div at bounding box center [331, 124] width 125 height 138
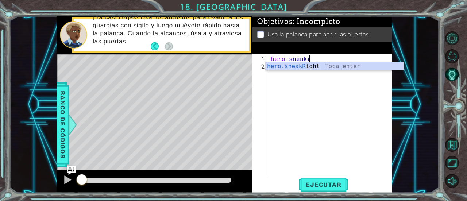
scroll to position [0, 2]
type textarea "hero.sneakRight(1)"
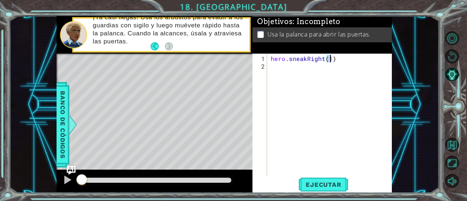
scroll to position [0, 0]
type textarea "j"
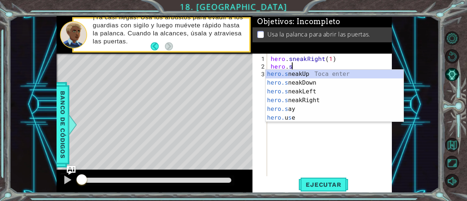
scroll to position [0, 1]
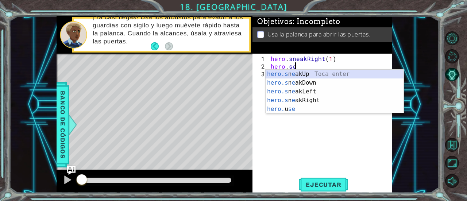
click at [300, 74] on div "hero.s n e akUp Toca enter hero.s n e akDown Toca enter hero.s n e akLeft Toca …" at bounding box center [334, 100] width 138 height 61
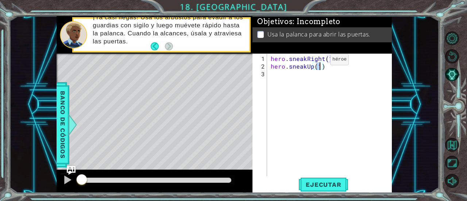
type textarea "hero.sneakUp(2)"
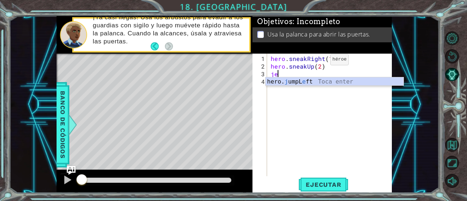
type textarea "j"
type textarea "hero.sneakRight(1)"
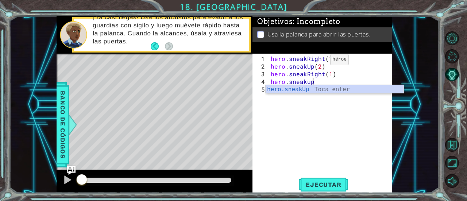
type textarea "hero.sneakUp(1)"
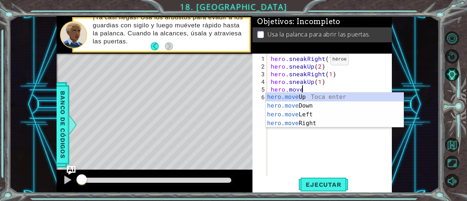
scroll to position [0, 1]
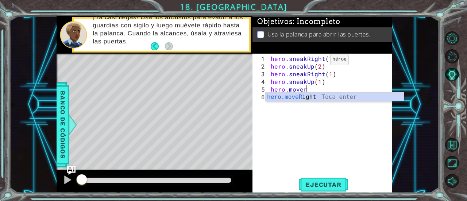
type textarea "hero.moveRight(1)"
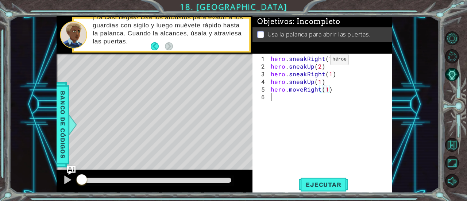
scroll to position [0, 0]
click at [325, 87] on div "hero . sneakRight ( 1 ) hero . sneakUp ( 2 ) hero . sneakRight ( 1 ) hero . sne…" at bounding box center [331, 124] width 125 height 138
type textarea "hero.moveRight(2)"
click at [286, 94] on div "hero . sneakRight ( 1 ) hero . sneakUp ( 2 ) hero . sneakRight ( 1 ) hero . sne…" at bounding box center [331, 124] width 125 height 138
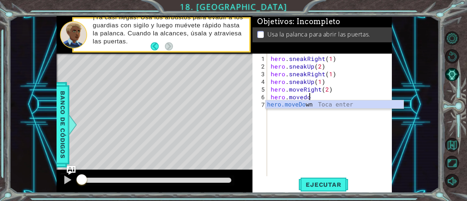
scroll to position [0, 2]
type textarea "hero.moveDown(1)"
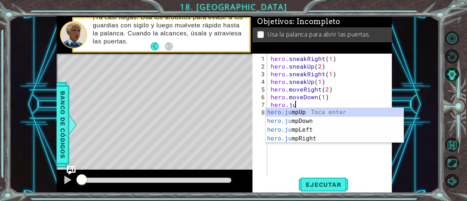
scroll to position [0, 1]
type textarea "hero.jump"
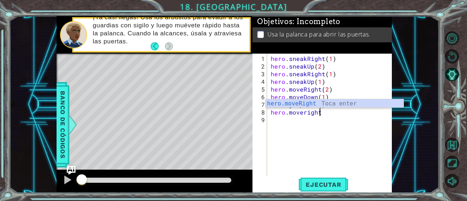
scroll to position [0, 3]
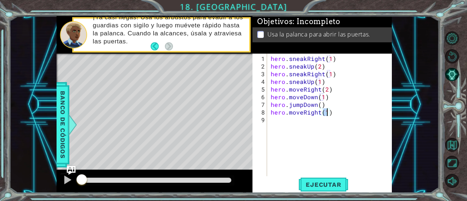
type textarea "hero.moveRight(2)"
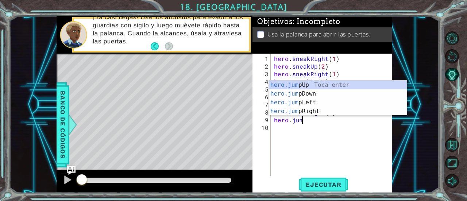
type textarea "hero.jumu"
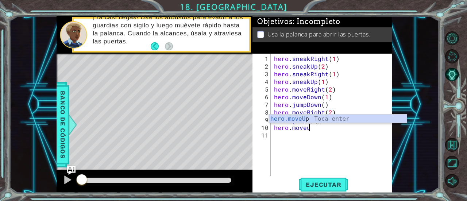
scroll to position [0, 2]
type textarea "hero.moveUp(1)"
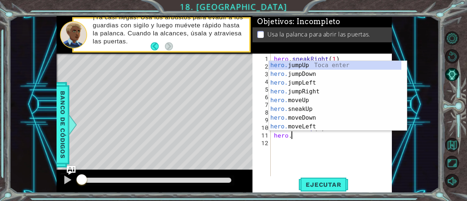
scroll to position [0, 1]
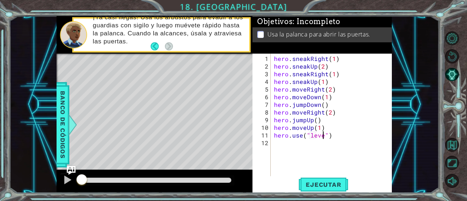
type textarea "hero.use("lever")"
click at [308, 182] on span "Ejecutar" at bounding box center [323, 184] width 50 height 7
